Goal: Use online tool/utility: Utilize a website feature to perform a specific function

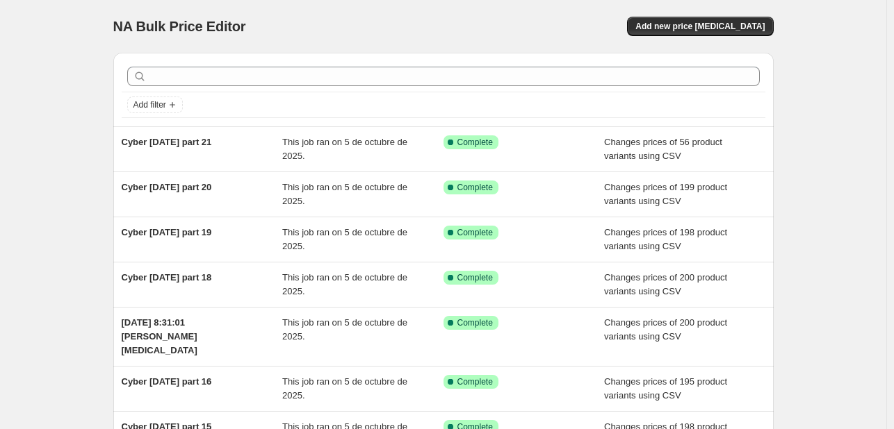
click at [19, 201] on div "NA Bulk Price Editor. This page is ready NA Bulk Price Editor Add new price [ME…" at bounding box center [443, 365] width 886 height 730
click at [75, 165] on div "NA Bulk Price Editor. This page is ready NA Bulk Price Editor Add new price [ME…" at bounding box center [443, 365] width 886 height 730
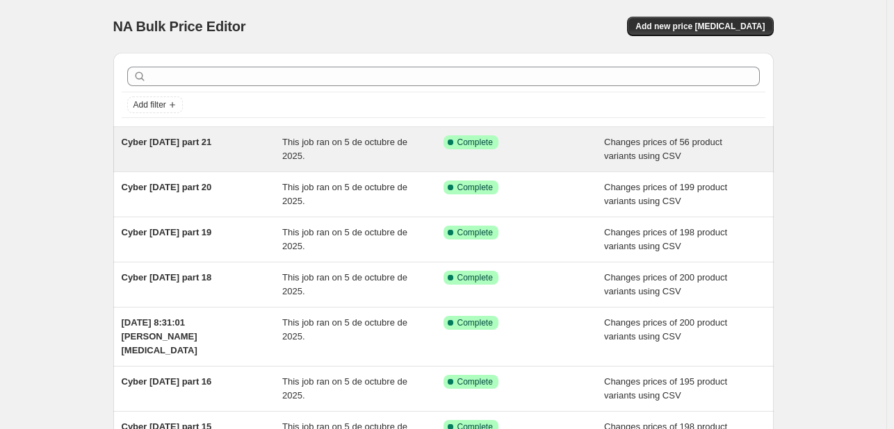
click at [146, 149] on div "Cyber [DATE] part 21" at bounding box center [202, 150] width 161 height 28
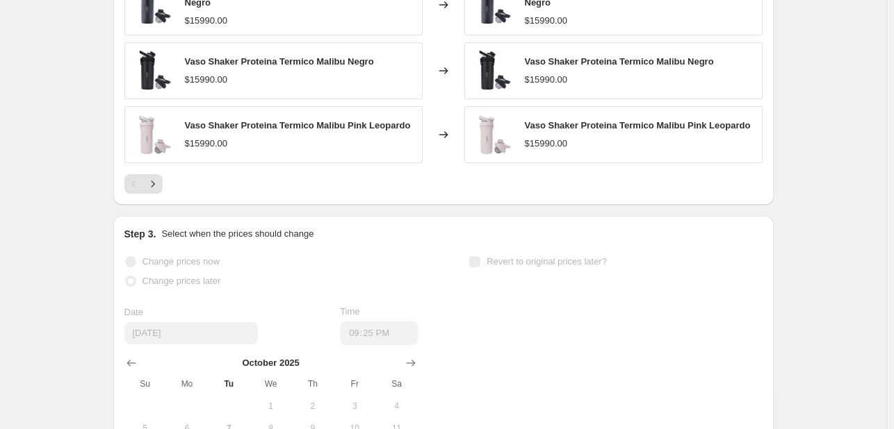
scroll to position [970, 0]
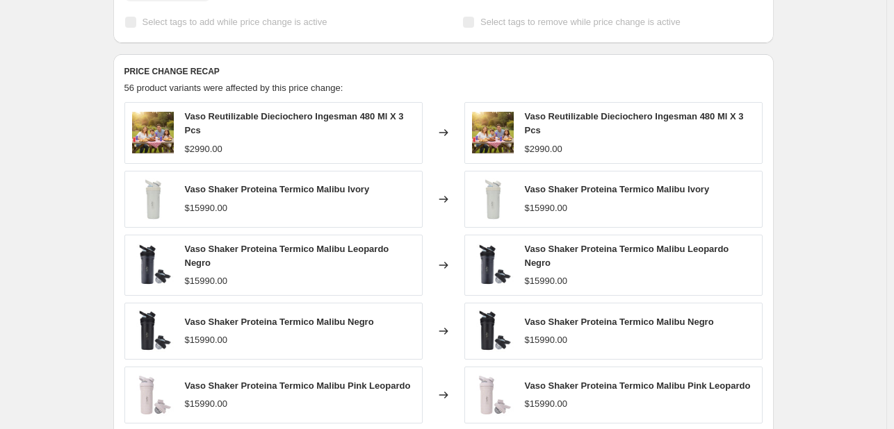
scroll to position [623, 0]
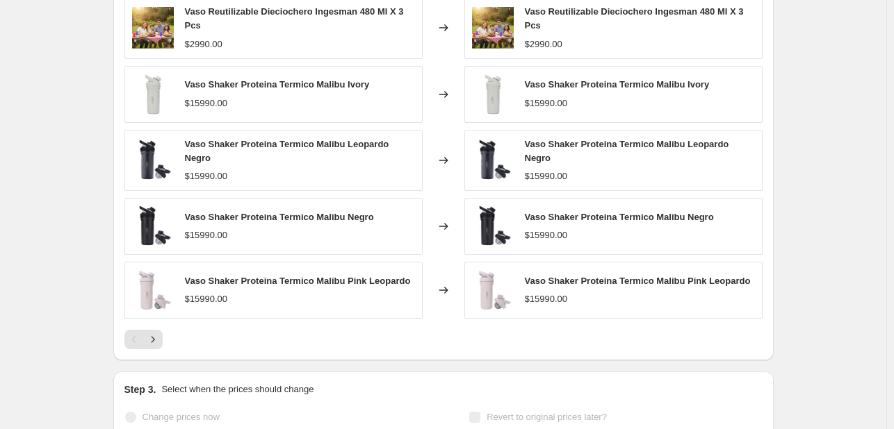
click at [849, 196] on div "Cyber [DATE] part 21. This page is ready Cyber [DATE] part 21 Success Complete …" at bounding box center [443, 80] width 886 height 1406
click at [84, 190] on div "Cyber [DATE] part 21. This page is ready Cyber [DATE] part 21 Success Complete …" at bounding box center [443, 80] width 886 height 1406
